Goal: Navigation & Orientation: Find specific page/section

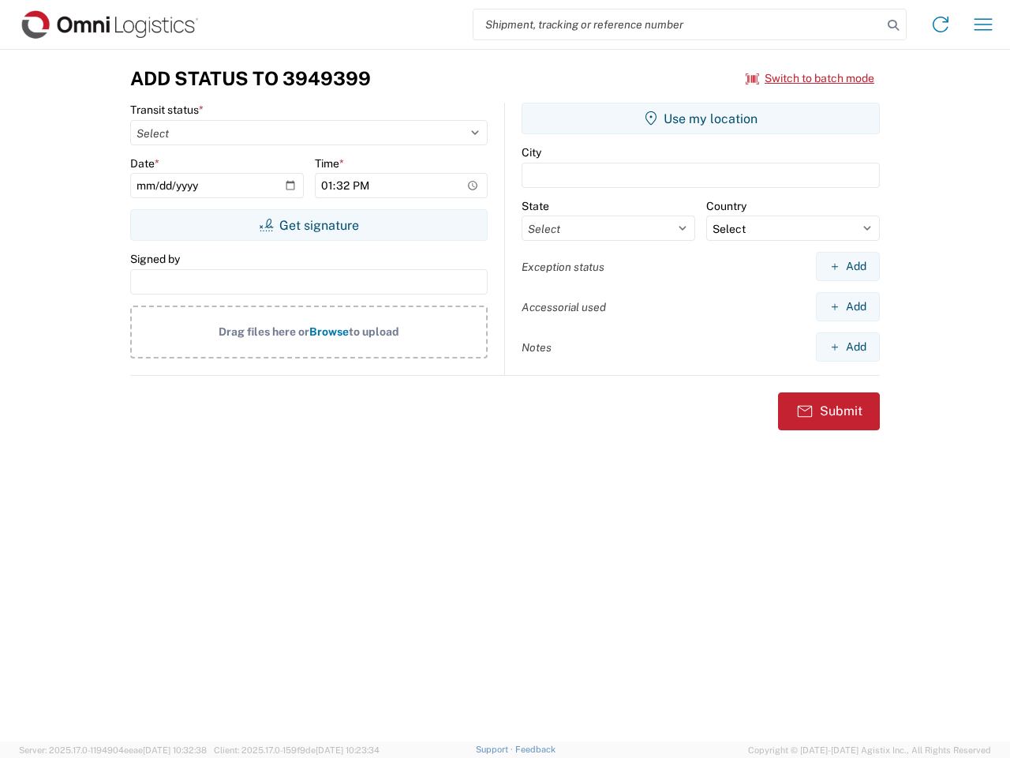
click at [678, 24] on input "search" at bounding box center [678, 24] width 409 height 30
click at [894, 25] on icon at bounding box center [893, 25] width 22 height 22
click at [941, 24] on icon at bounding box center [940, 24] width 25 height 25
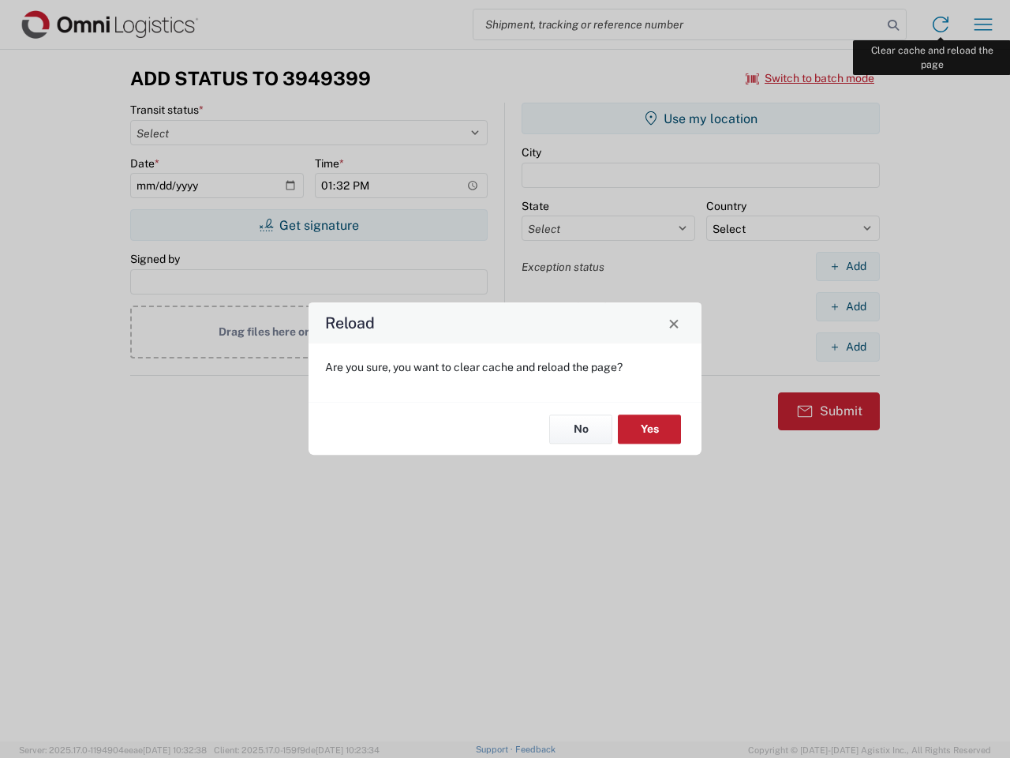
click at [983, 24] on div "Reload Are you sure, you want to clear cache and reload the page? No Yes" at bounding box center [505, 379] width 1010 height 758
click at [811, 78] on div "Reload Are you sure, you want to clear cache and reload the page? No Yes" at bounding box center [505, 379] width 1010 height 758
click at [309, 225] on div "Reload Are you sure, you want to clear cache and reload the page? No Yes" at bounding box center [505, 379] width 1010 height 758
click at [701, 118] on div "Reload Are you sure, you want to clear cache and reload the page? No Yes" at bounding box center [505, 379] width 1010 height 758
click at [848, 266] on div "Reload Are you sure, you want to clear cache and reload the page? No Yes" at bounding box center [505, 379] width 1010 height 758
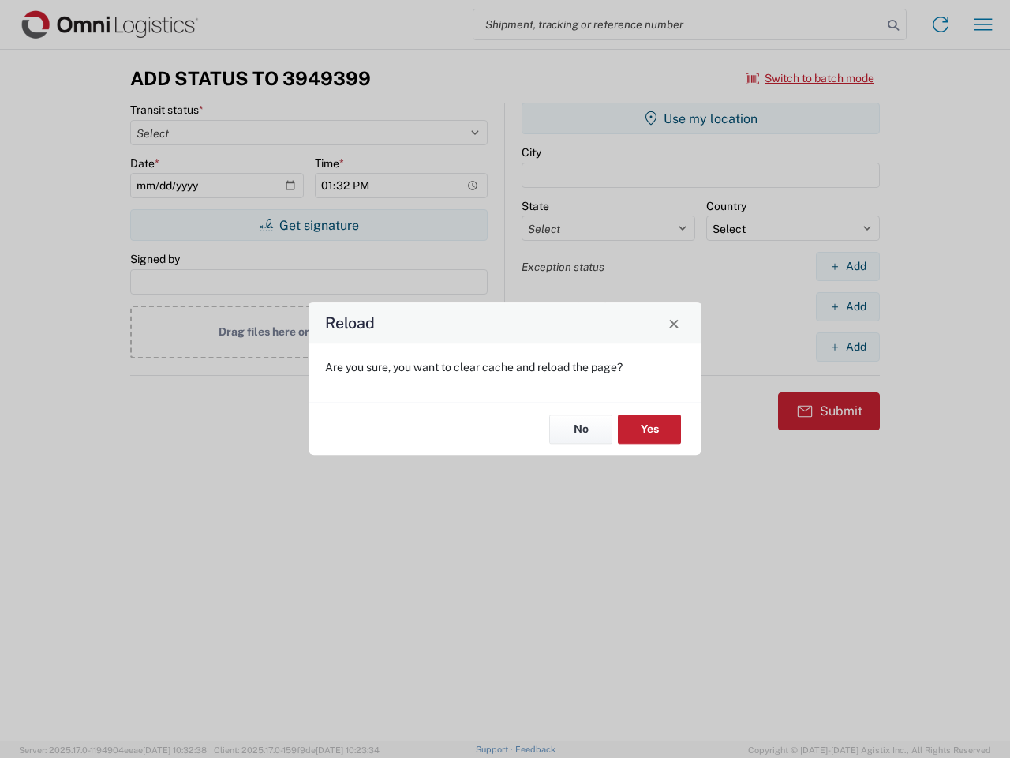
click at [848, 306] on div "Reload Are you sure, you want to clear cache and reload the page? No Yes" at bounding box center [505, 379] width 1010 height 758
click at [848, 347] on div "Reload Are you sure, you want to clear cache and reload the page? No Yes" at bounding box center [505, 379] width 1010 height 758
